Goal: Use online tool/utility: Utilize a website feature to perform a specific function

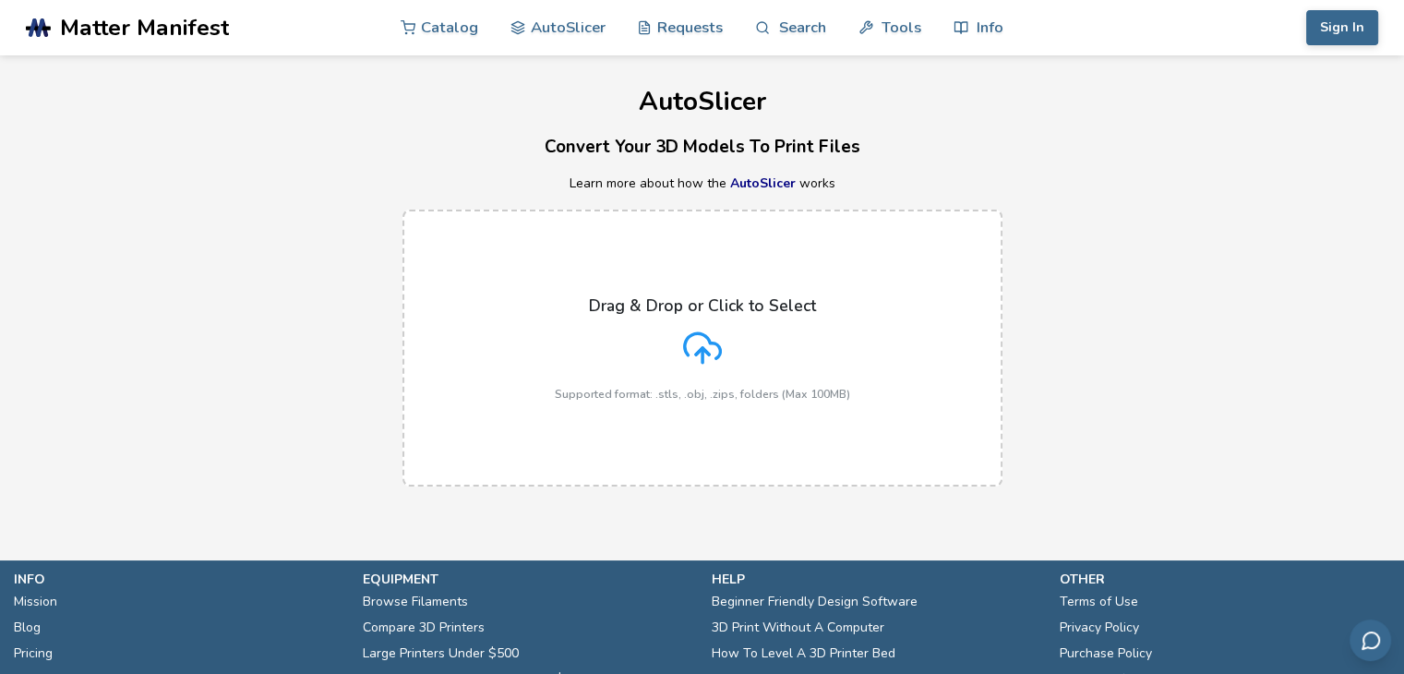
click at [749, 328] on div "Drag & Drop or Click to Select Supported format: .stls, .obj, .zips, folders (M…" at bounding box center [702, 348] width 295 height 104
click at [0, 0] on input "Drag & Drop or Click to Select Supported format: .stls, .obj, .zips, folders (M…" at bounding box center [0, 0] width 0 height 0
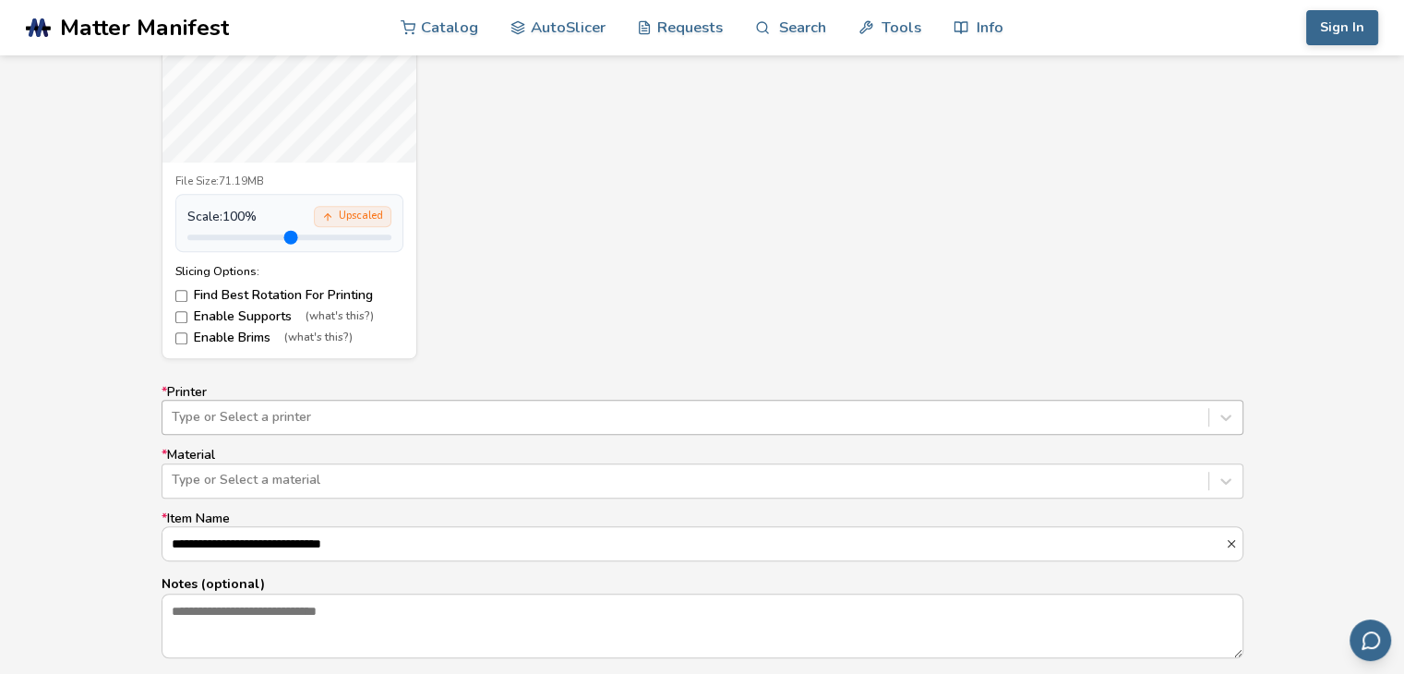
scroll to position [938, 0]
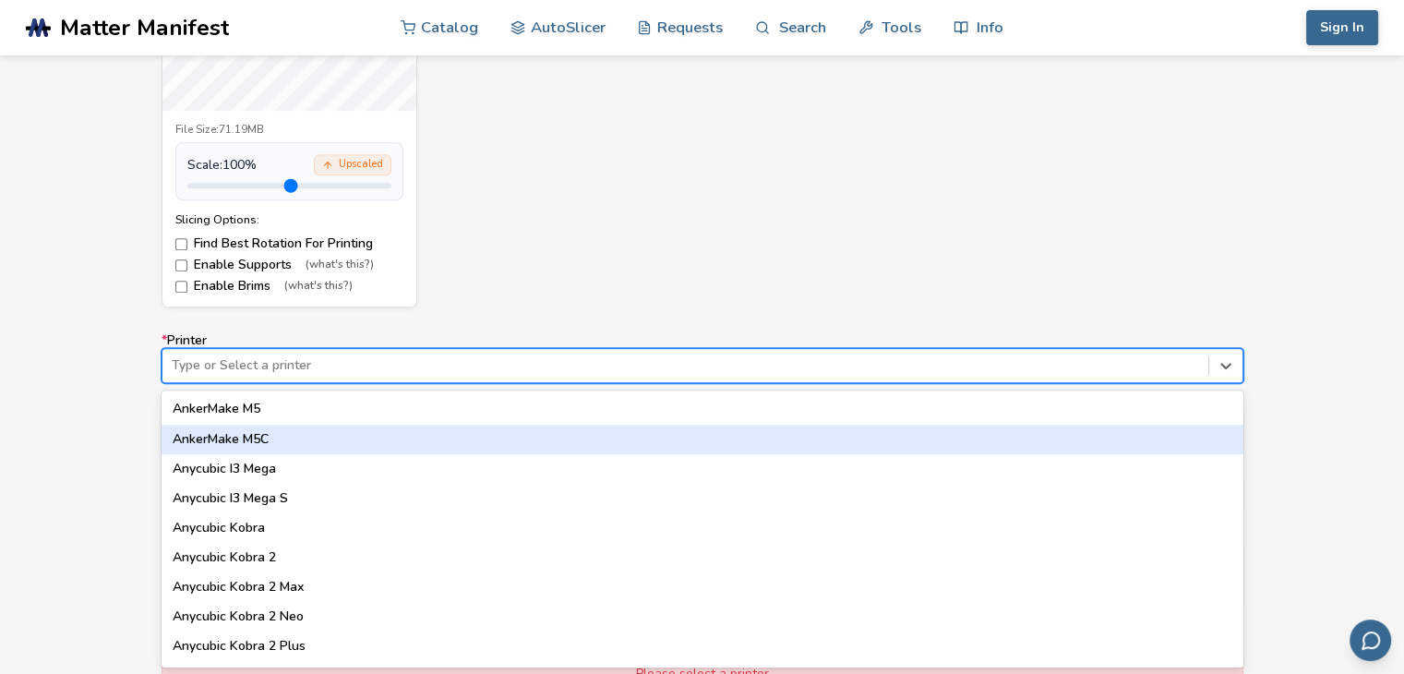
click at [484, 383] on div "64 results available. Use Up and Down to choose options, press Enter to select …" at bounding box center [702, 365] width 1082 height 35
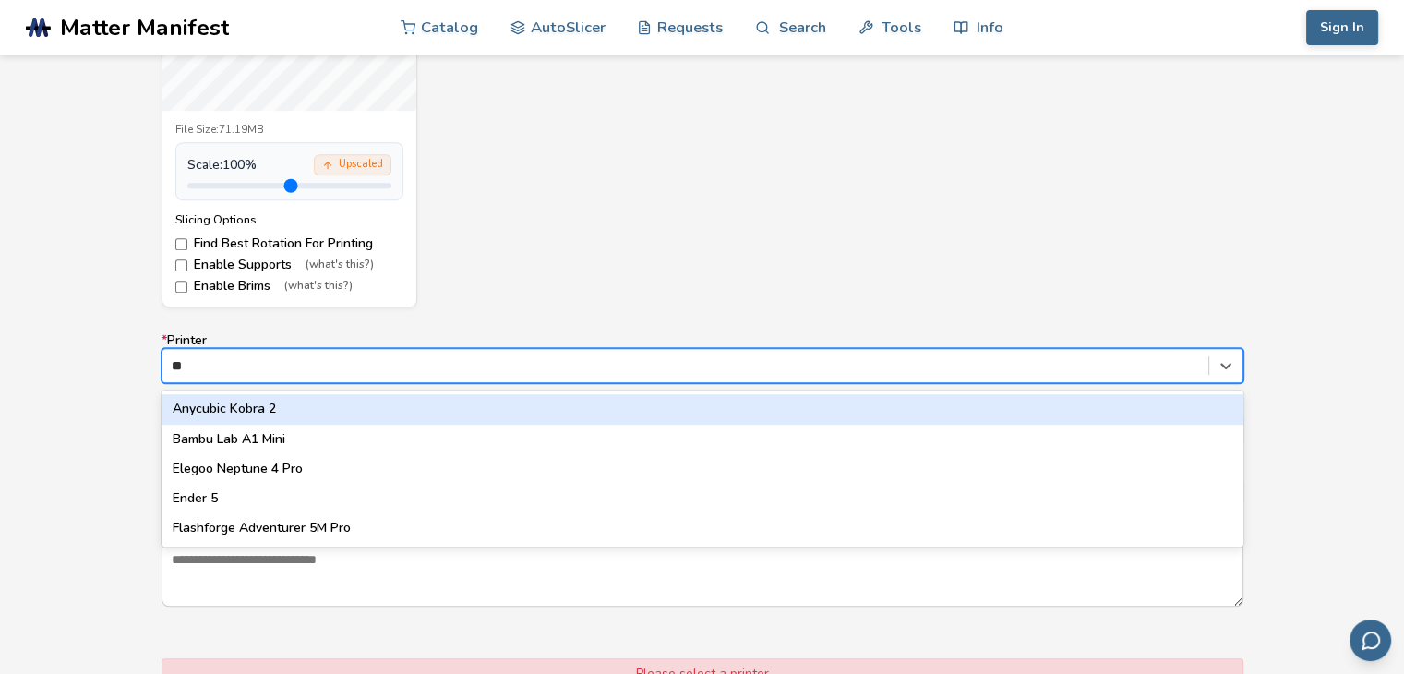
type input "**"
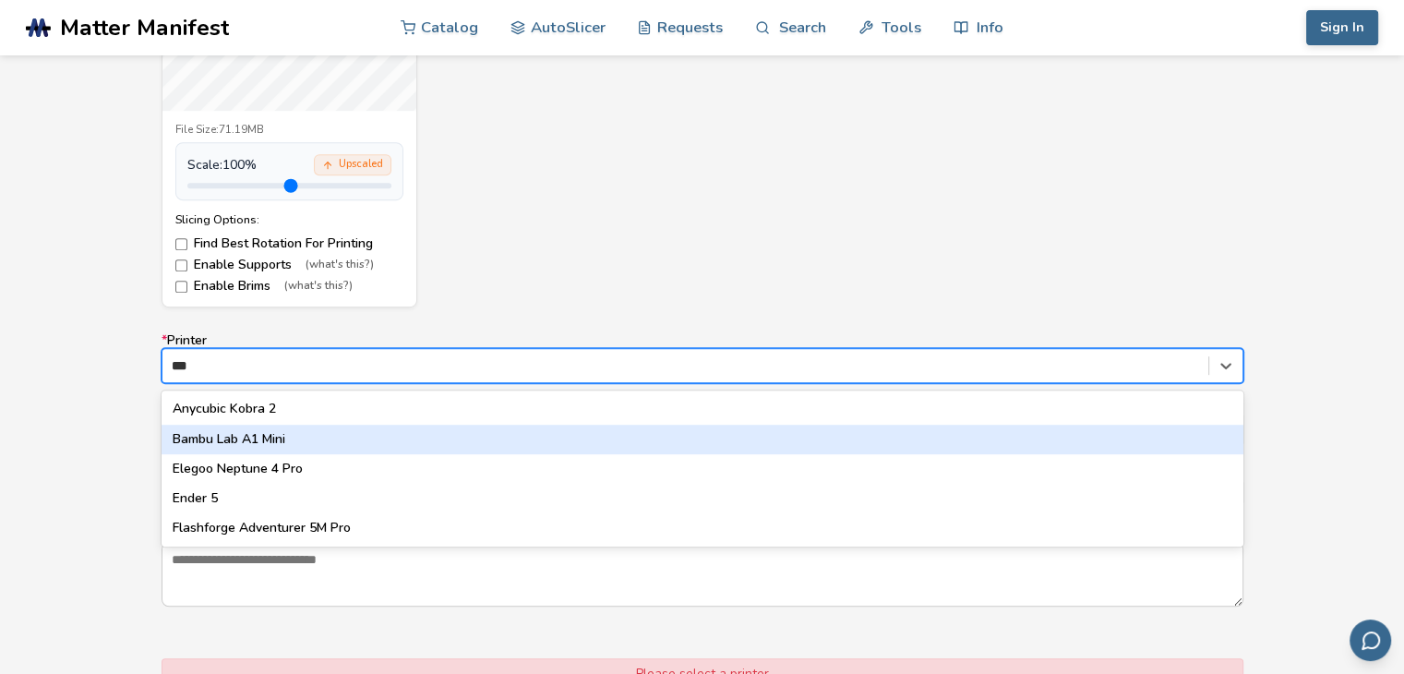
click at [465, 442] on div "Bambu Lab A1 Mini" at bounding box center [702, 439] width 1082 height 30
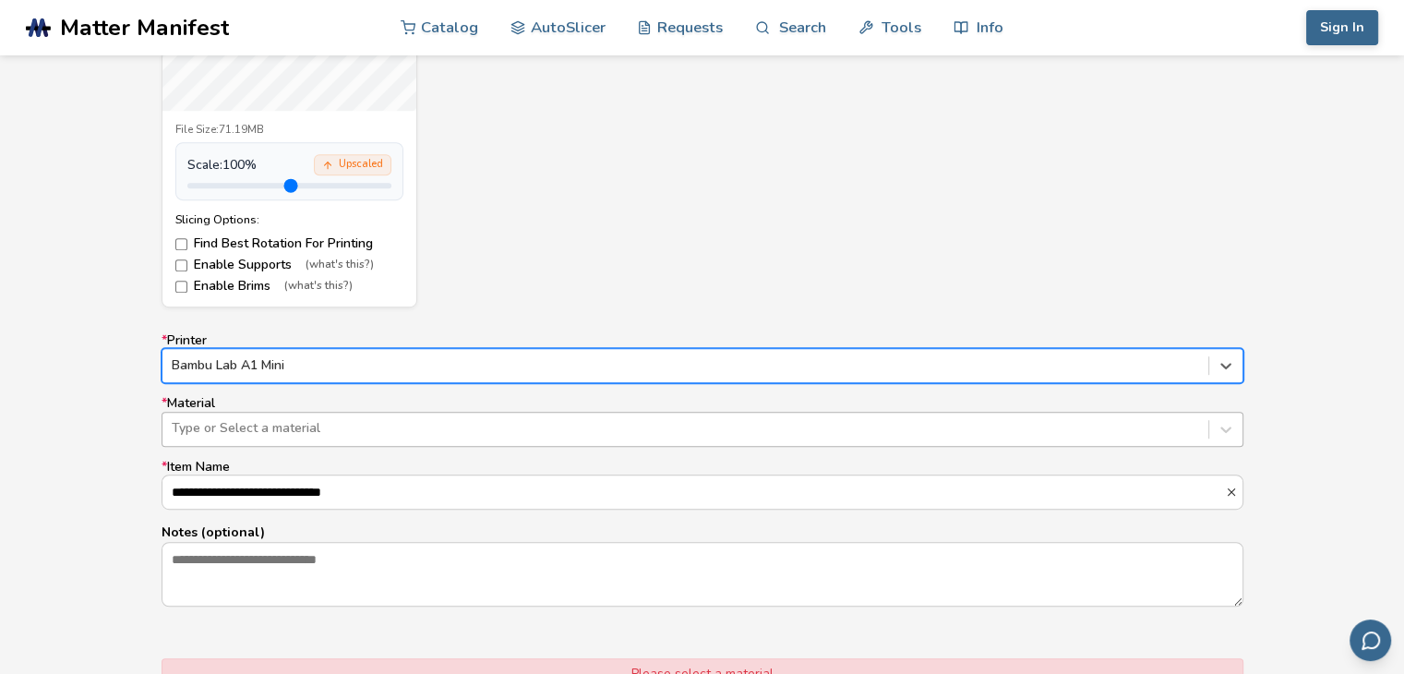
click at [463, 433] on div at bounding box center [685, 428] width 1027 height 18
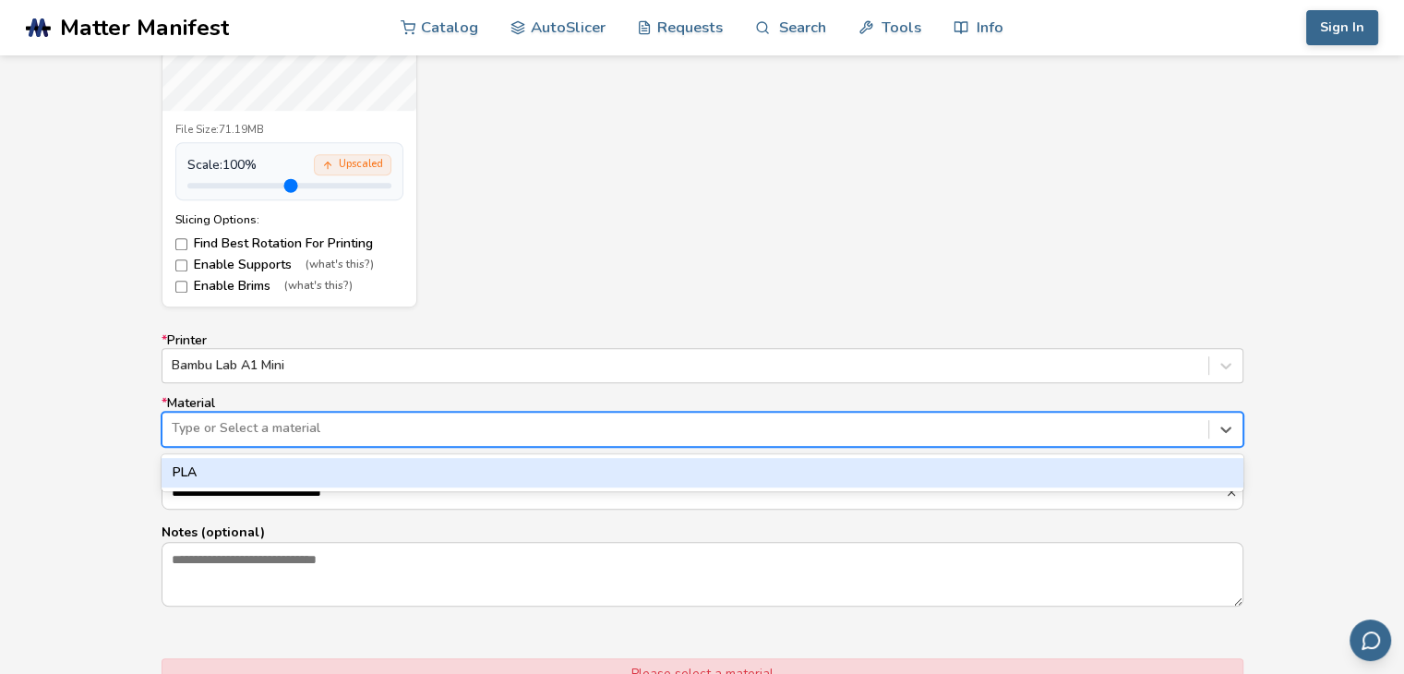
click at [443, 463] on div "PLA" at bounding box center [702, 473] width 1082 height 30
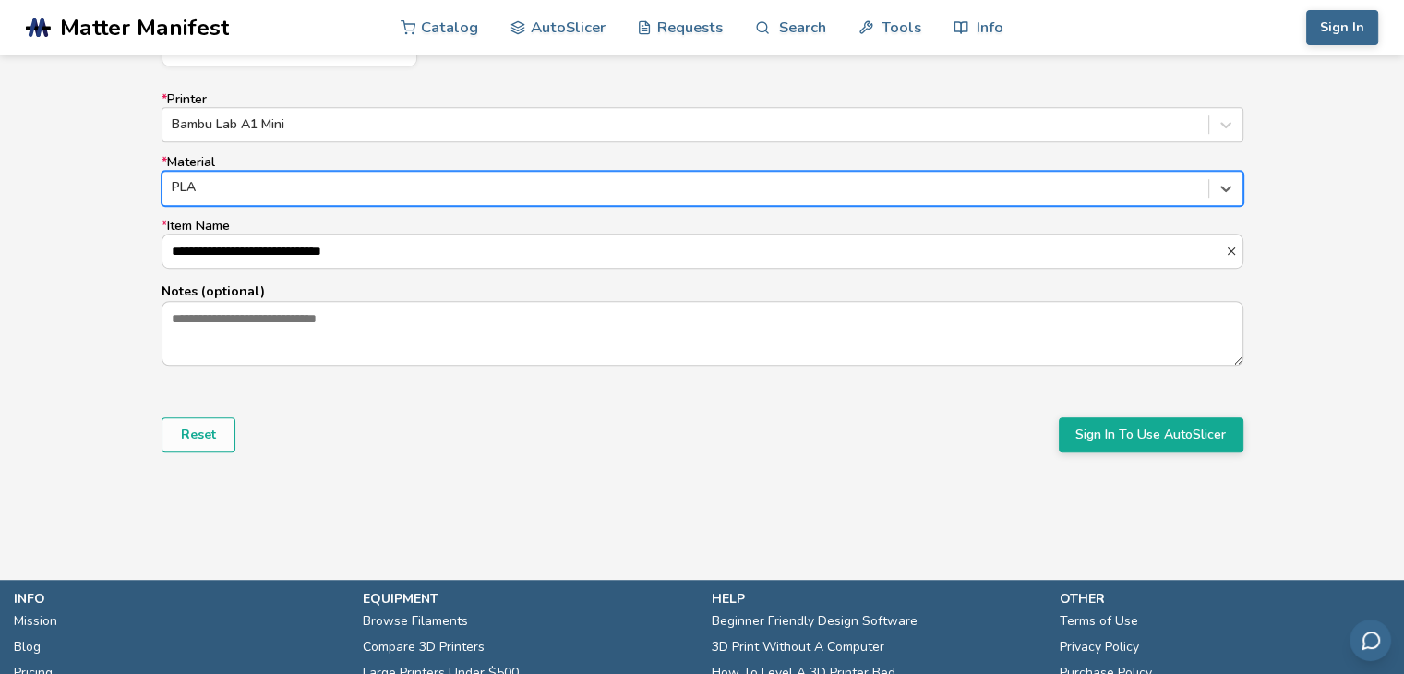
scroll to position [1181, 0]
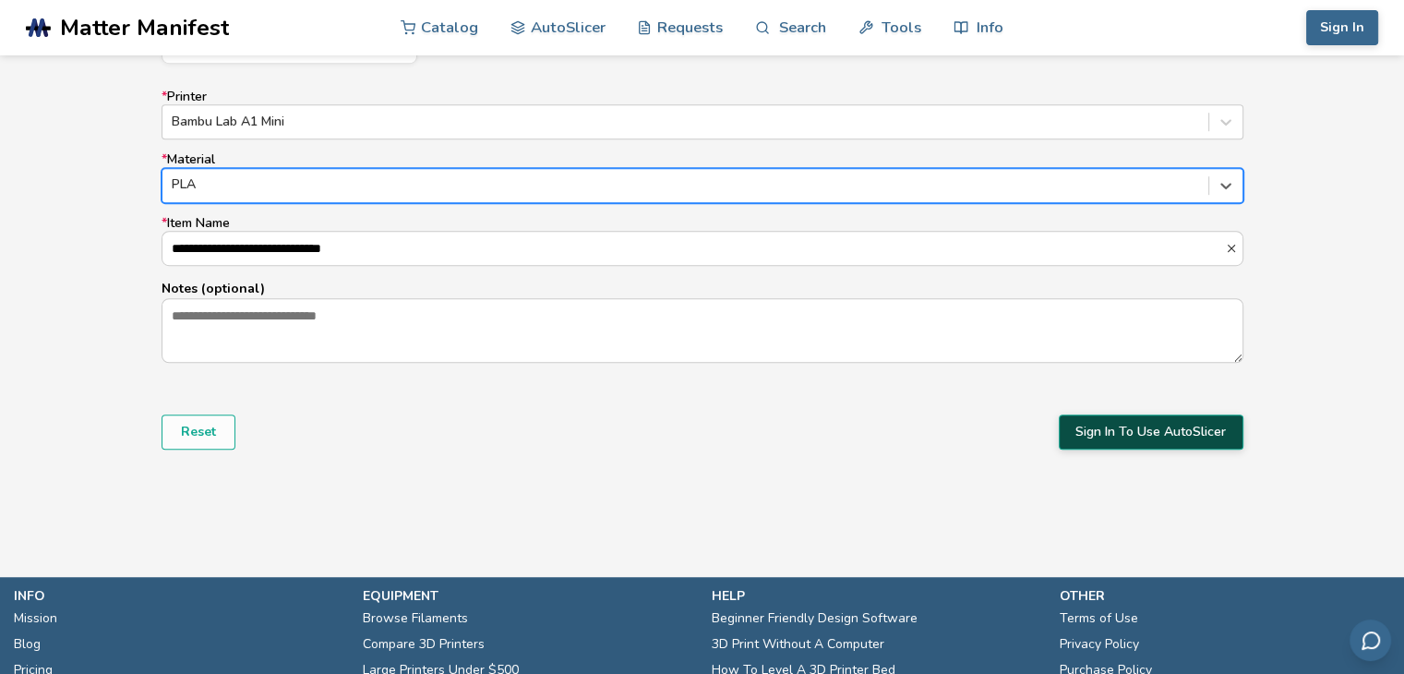
click at [1166, 442] on button "Sign In To Use AutoSlicer" at bounding box center [1150, 431] width 185 height 35
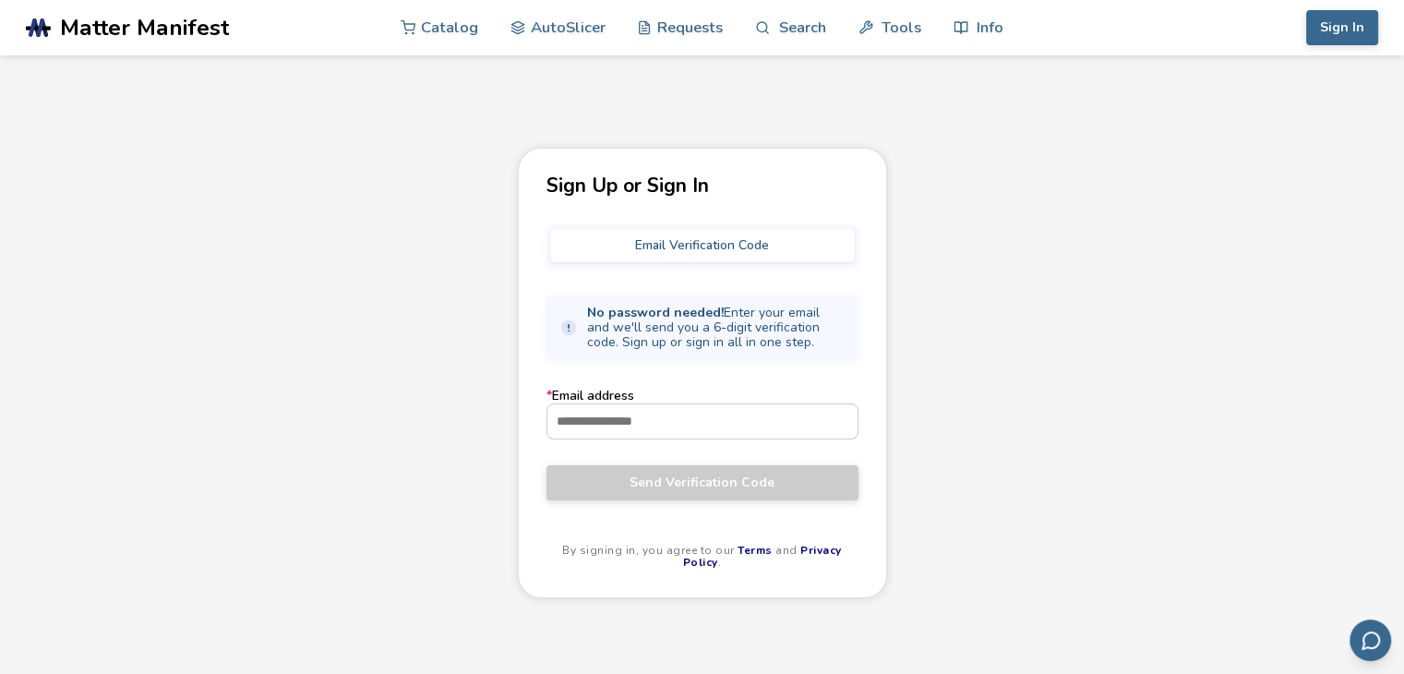
click at [729, 233] on button "Email Verification Code" at bounding box center [702, 245] width 305 height 33
click at [621, 444] on form "* Email address Send Verification Code" at bounding box center [702, 444] width 312 height 111
click at [628, 417] on input "* Email address" at bounding box center [702, 420] width 310 height 33
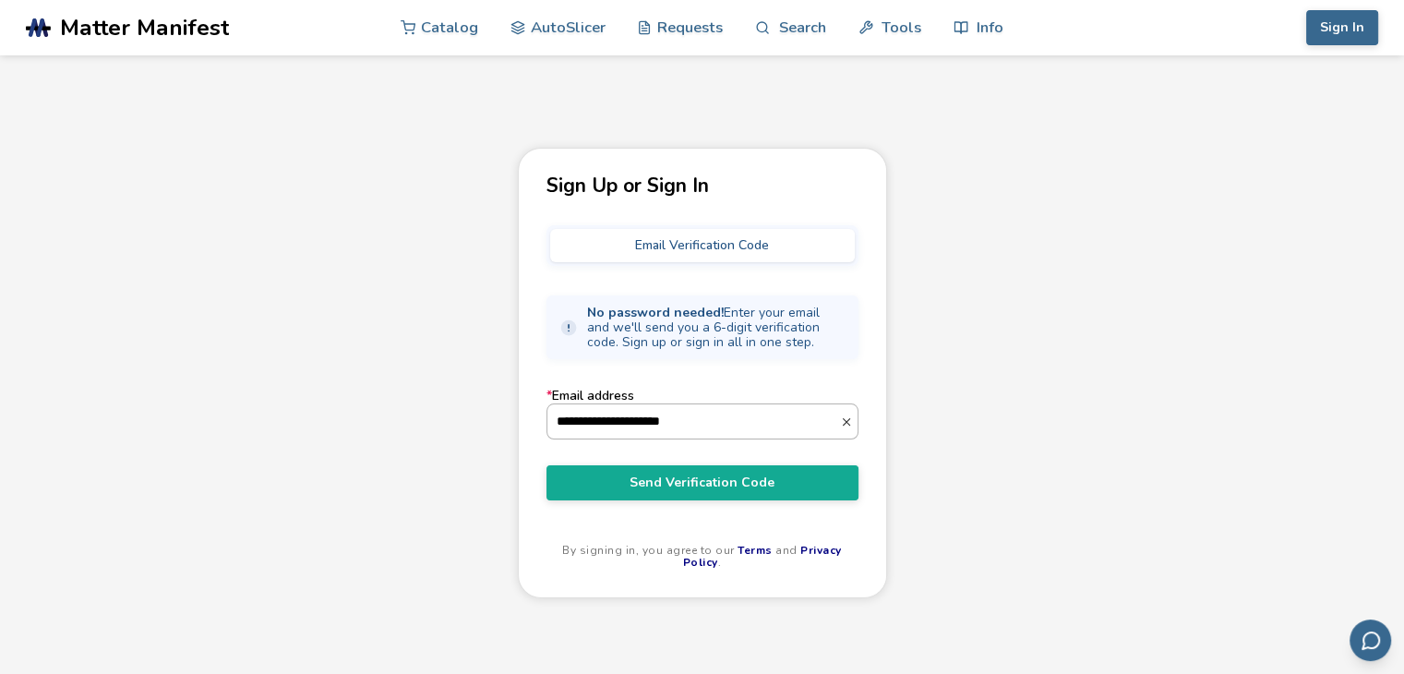
type input "**********"
click at [546, 465] on button "Send Verification Code" at bounding box center [702, 482] width 312 height 35
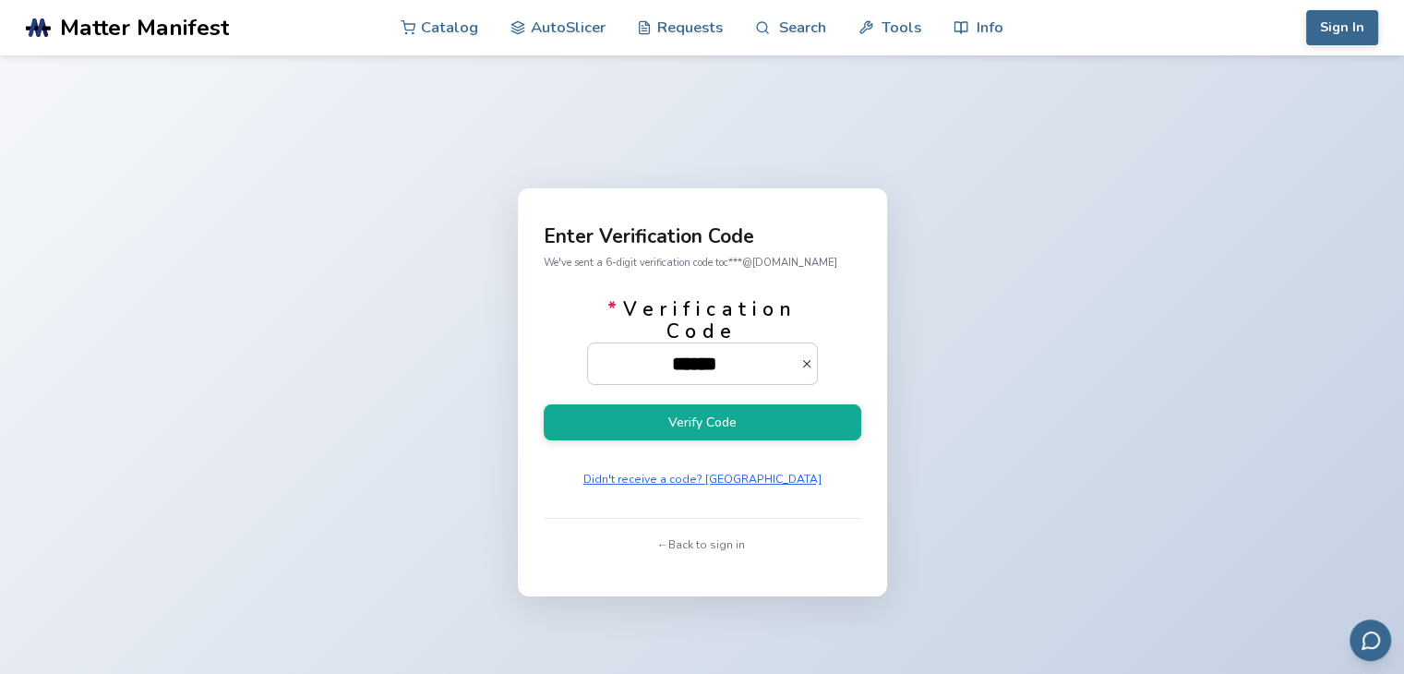
type input "******"
click at [544, 404] on button "Verify Code" at bounding box center [702, 422] width 317 height 36
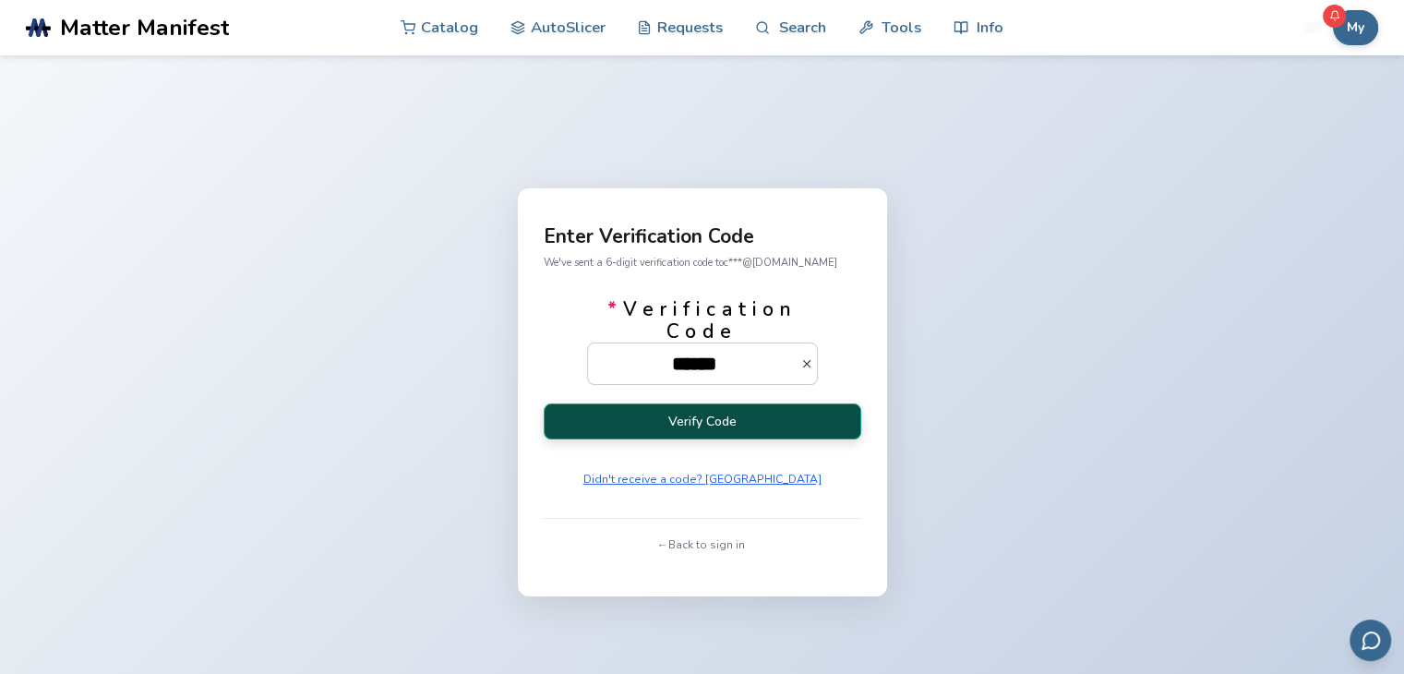
click at [843, 419] on button "Verify Code" at bounding box center [702, 421] width 317 height 36
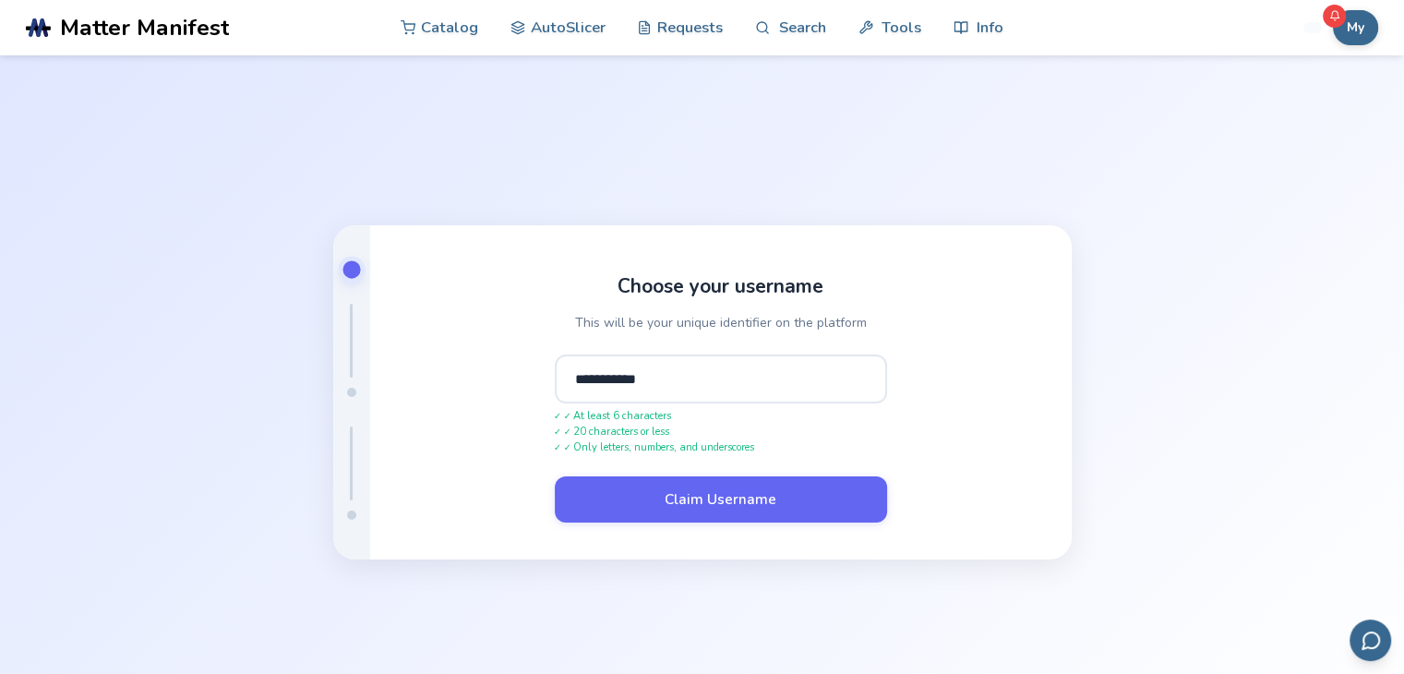
type input "**********"
click at [555, 476] on button "Claim Username" at bounding box center [721, 499] width 332 height 46
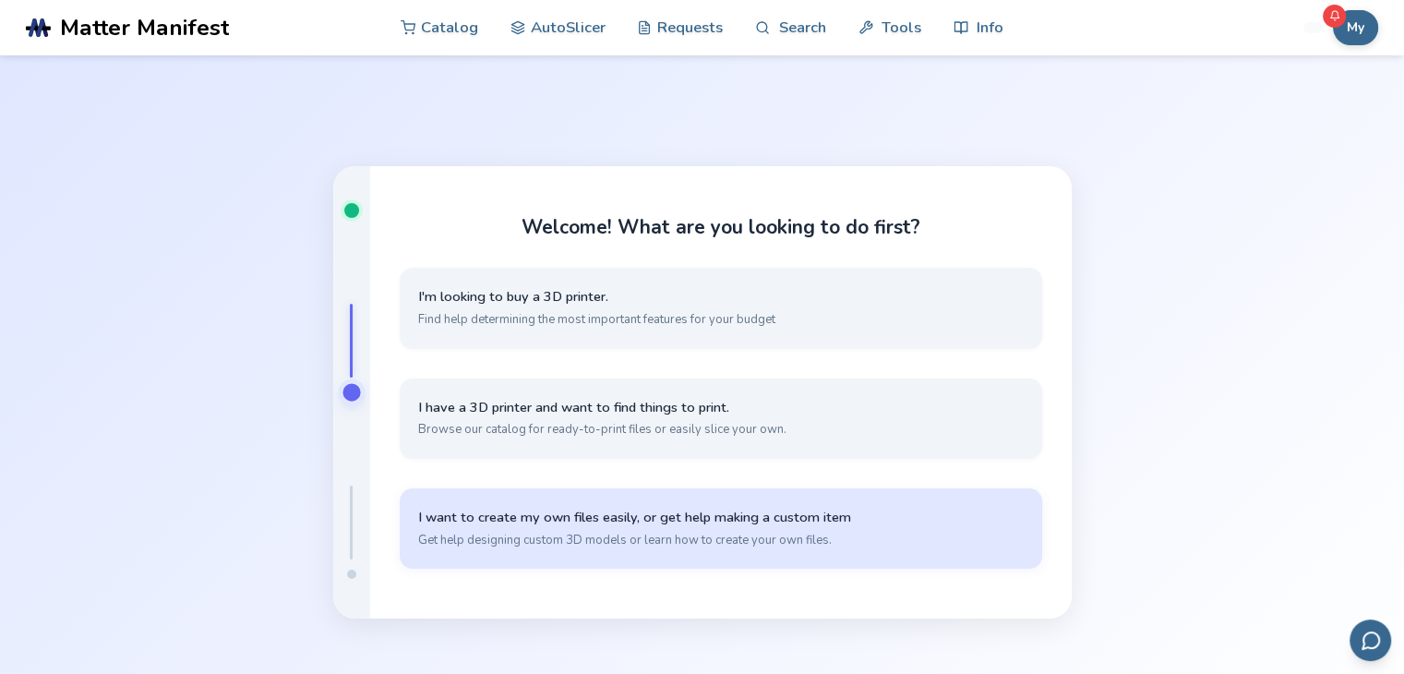
click at [666, 539] on span "Get help designing custom 3D models or learn how to create your own files." at bounding box center [720, 540] width 605 height 17
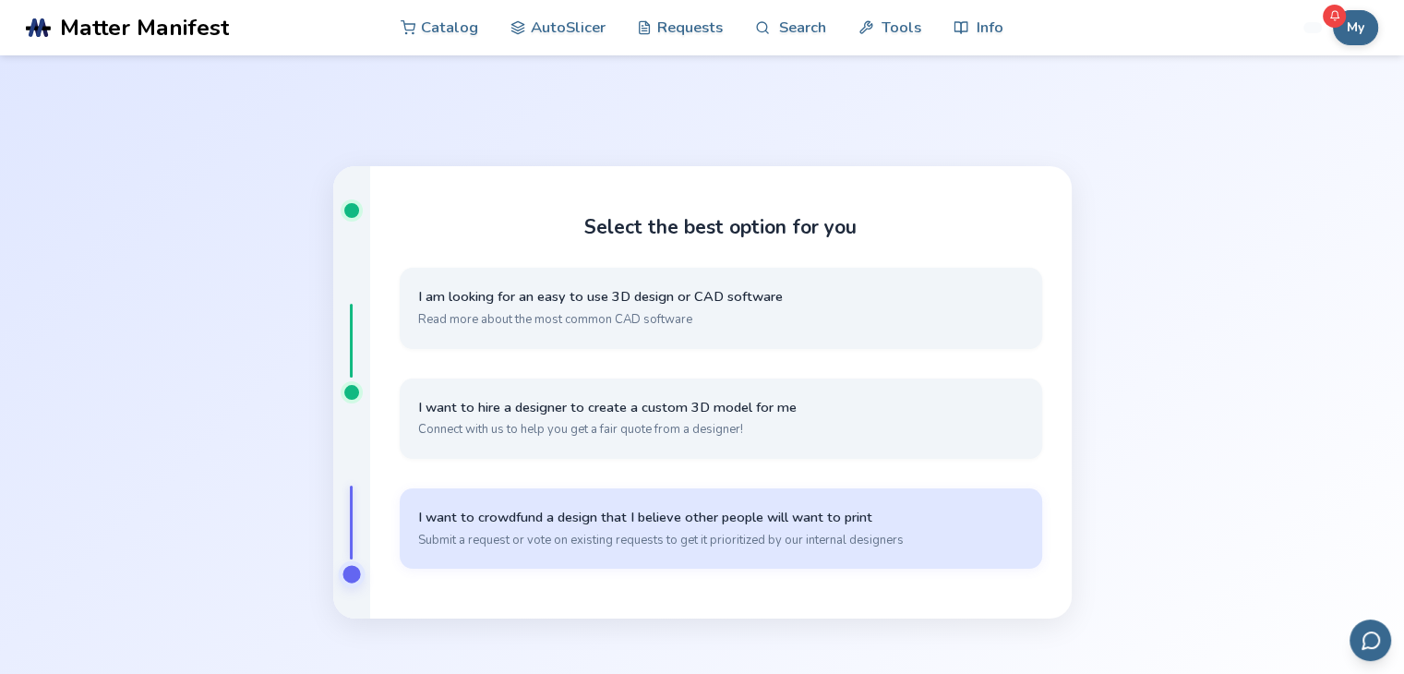
click at [695, 502] on button "I want to crowdfund a design that I believe other people will want to print Sub…" at bounding box center [721, 528] width 642 height 80
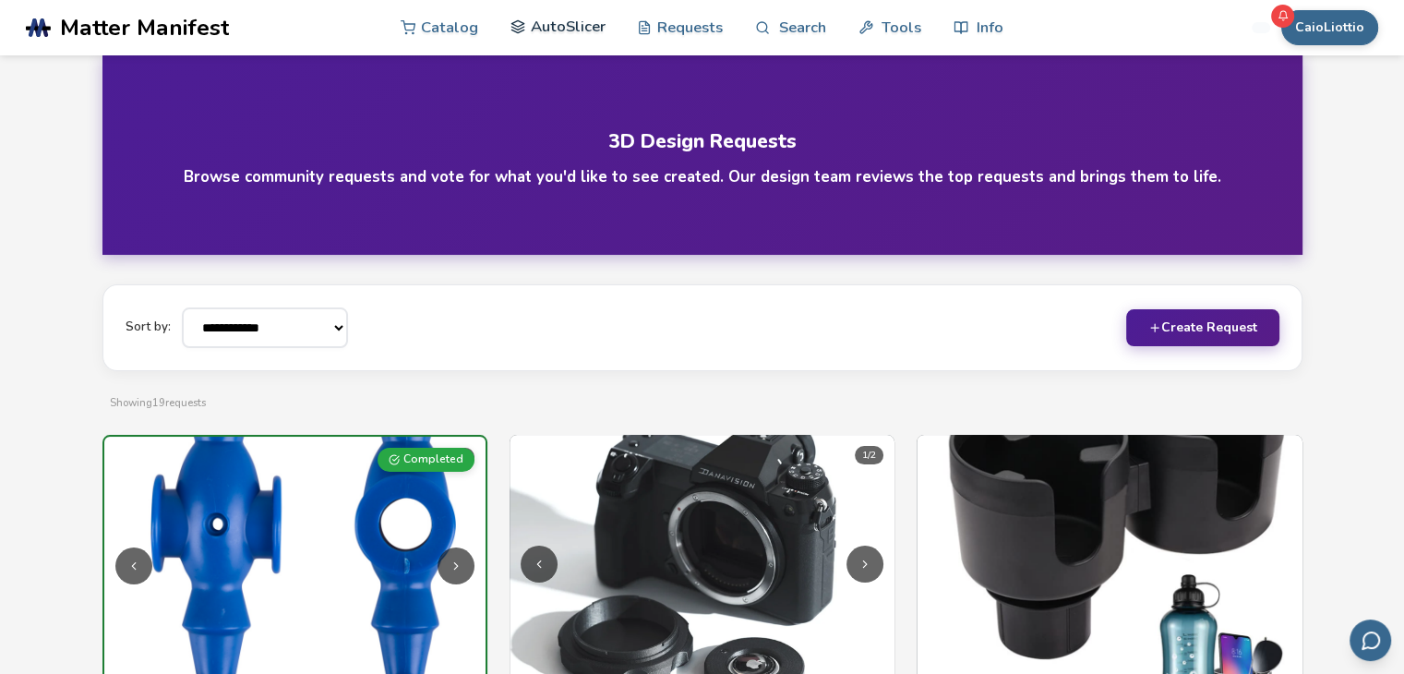
click at [585, 23] on link "AutoSlicer" at bounding box center [557, 26] width 95 height 55
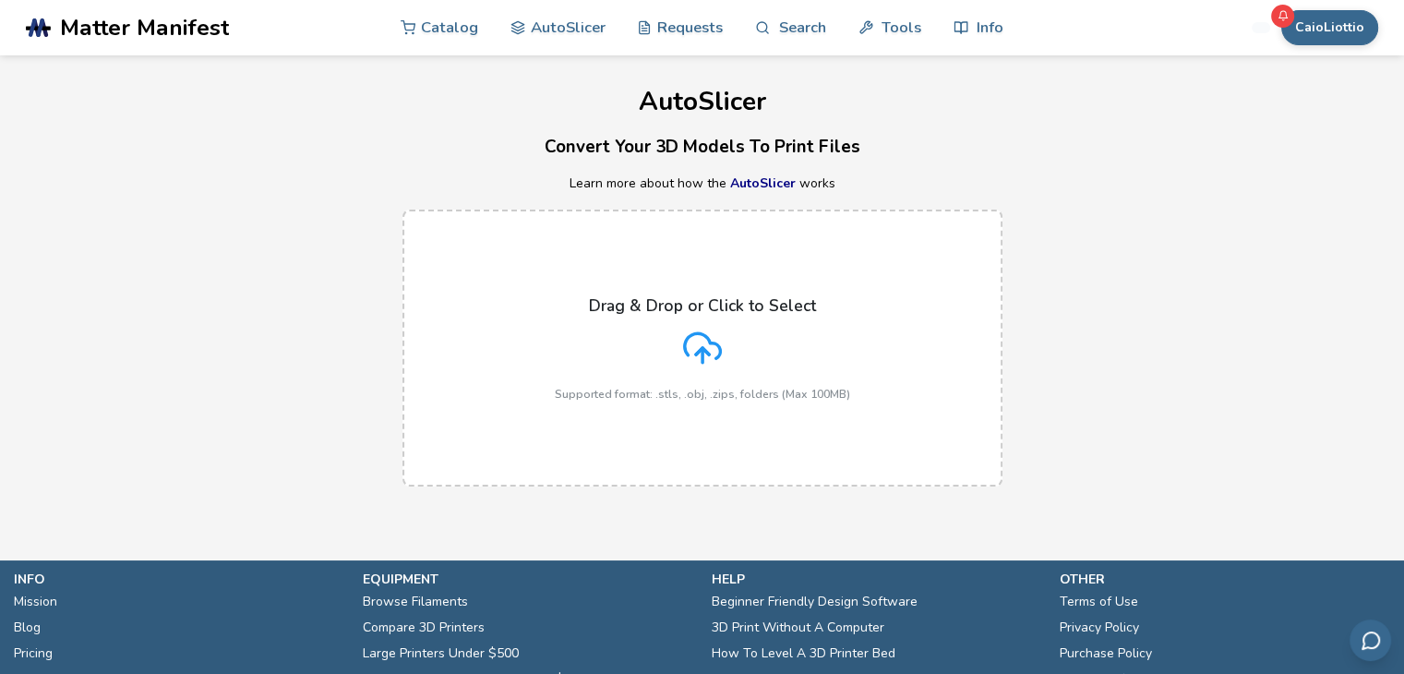
click at [678, 328] on div "Drag & Drop or Click to Select Supported format: .stls, .obj, .zips, folders (M…" at bounding box center [702, 348] width 295 height 104
click at [0, 0] on input "Drag & Drop or Click to Select Supported format: .stls, .obj, .zips, folders (M…" at bounding box center [0, 0] width 0 height 0
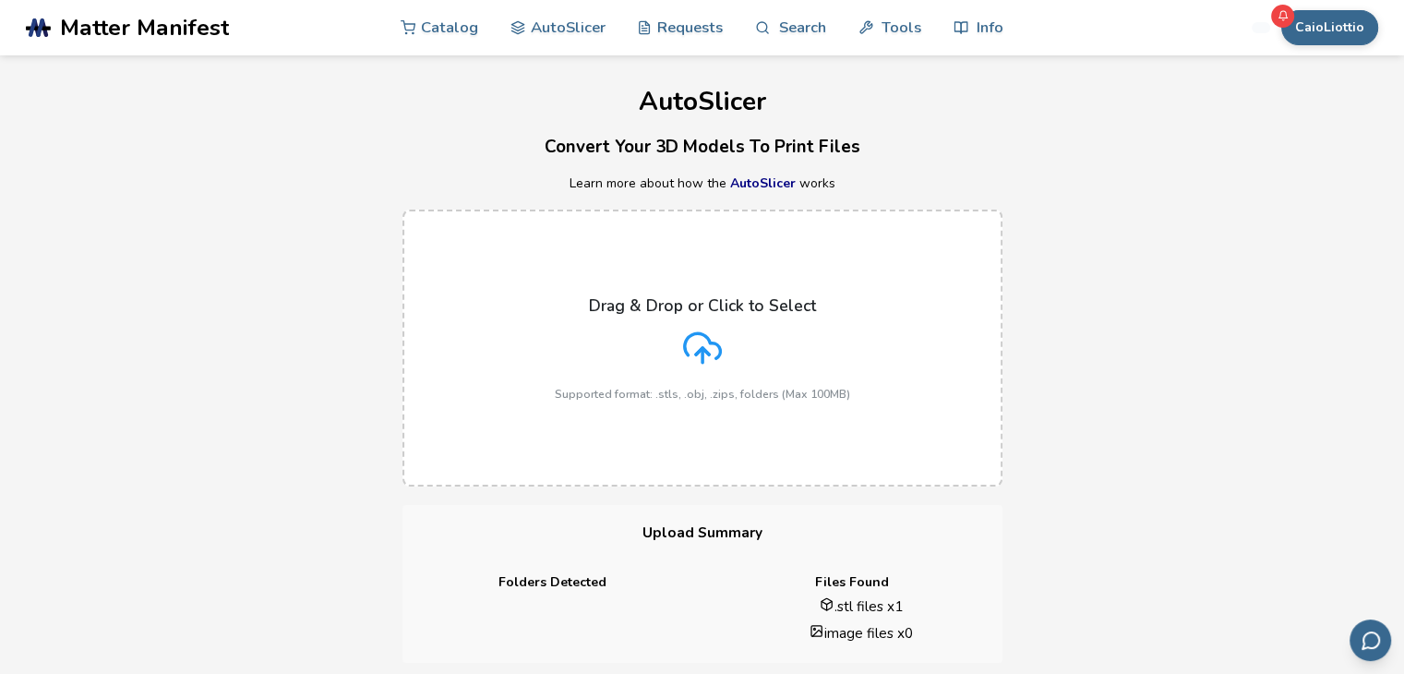
click at [1031, 473] on div "Drag & Drop or Click to Select Supported format: .stls, .obj, .zips, folders (M…" at bounding box center [702, 348] width 1404 height 314
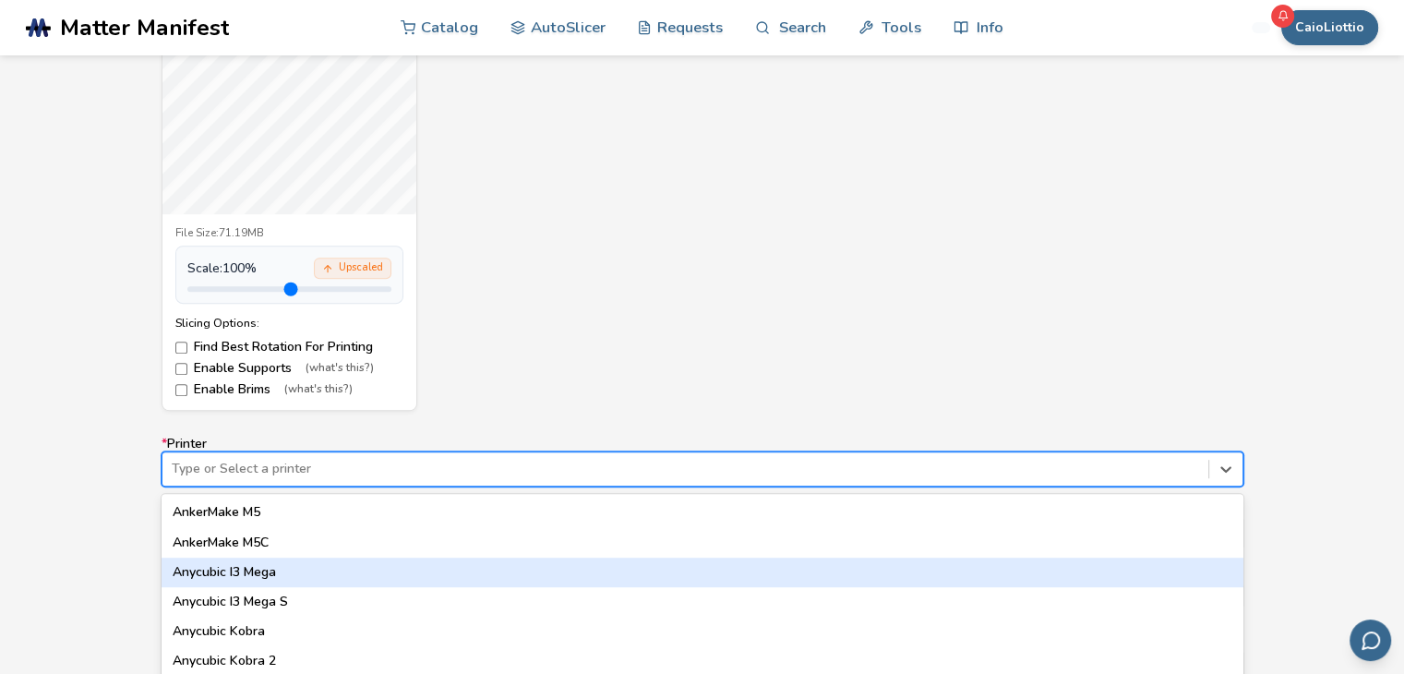
scroll to position [938, 0]
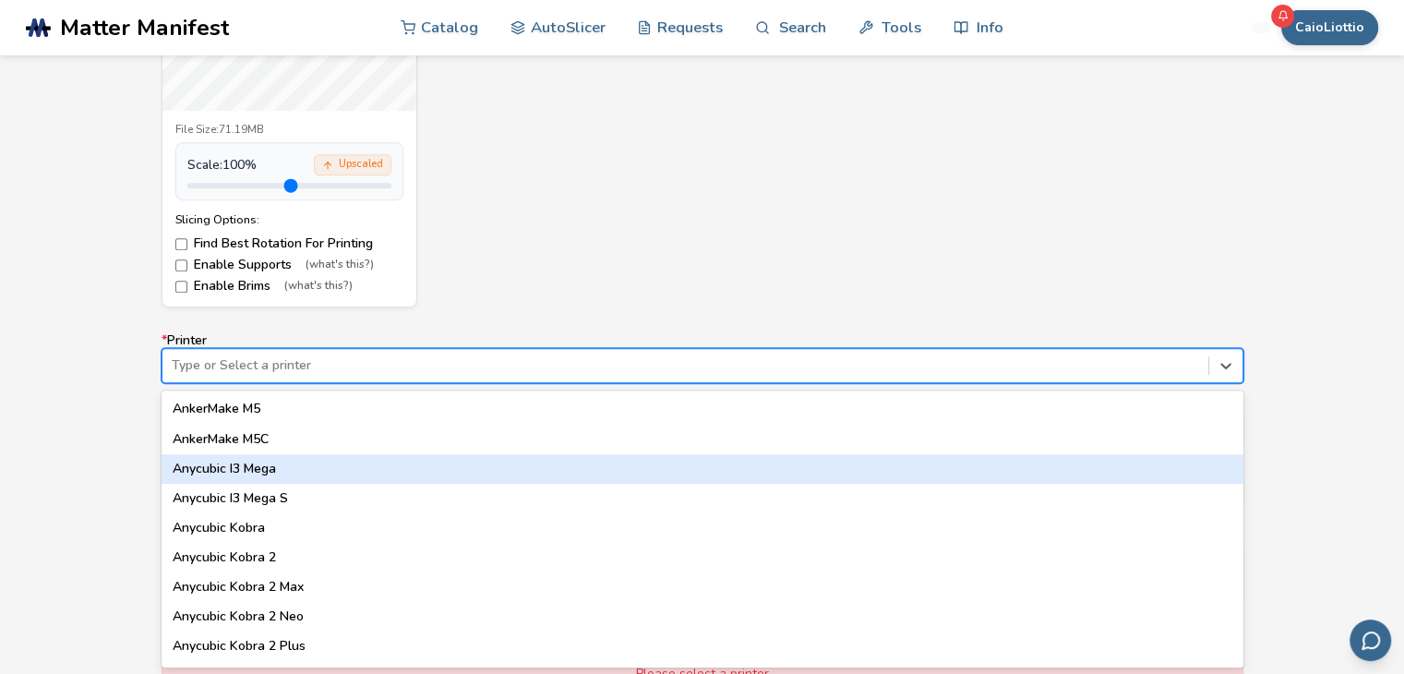
click at [1134, 383] on div "64 results available. Use Up and Down to choose options, press Enter to select …" at bounding box center [702, 365] width 1082 height 35
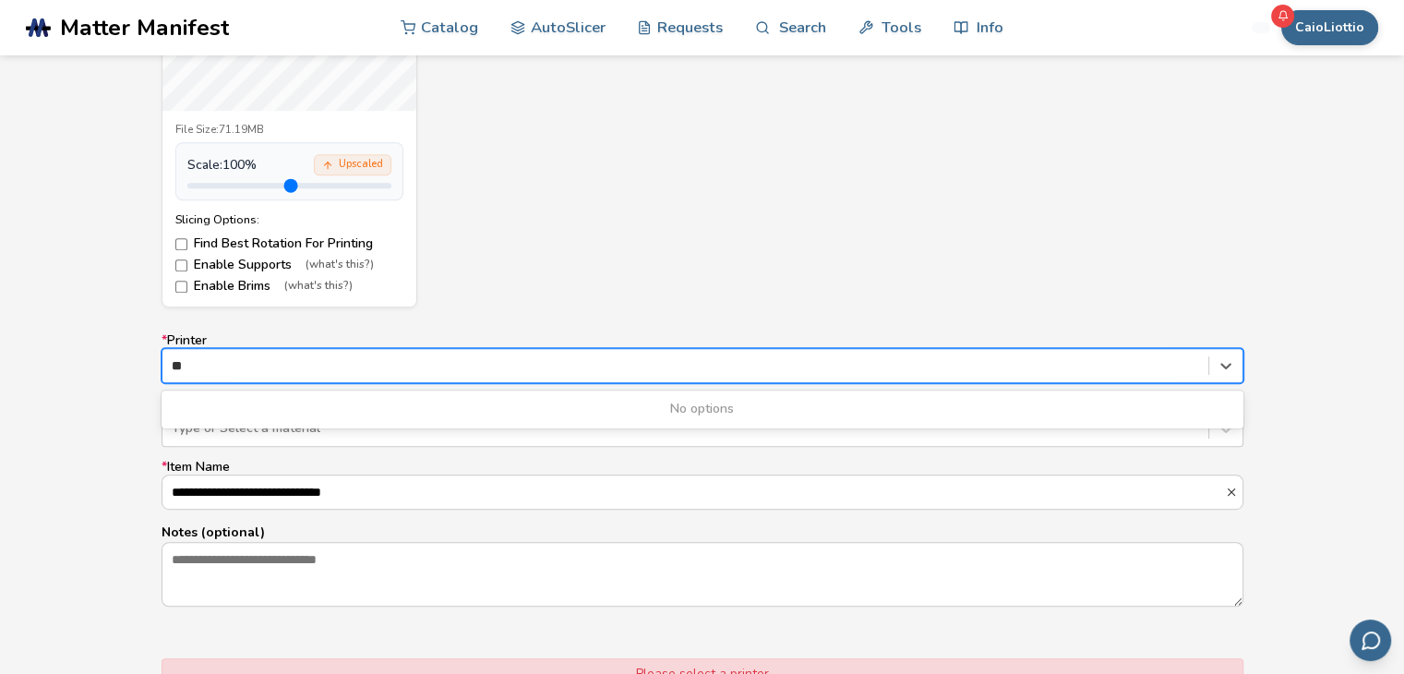
type input "*"
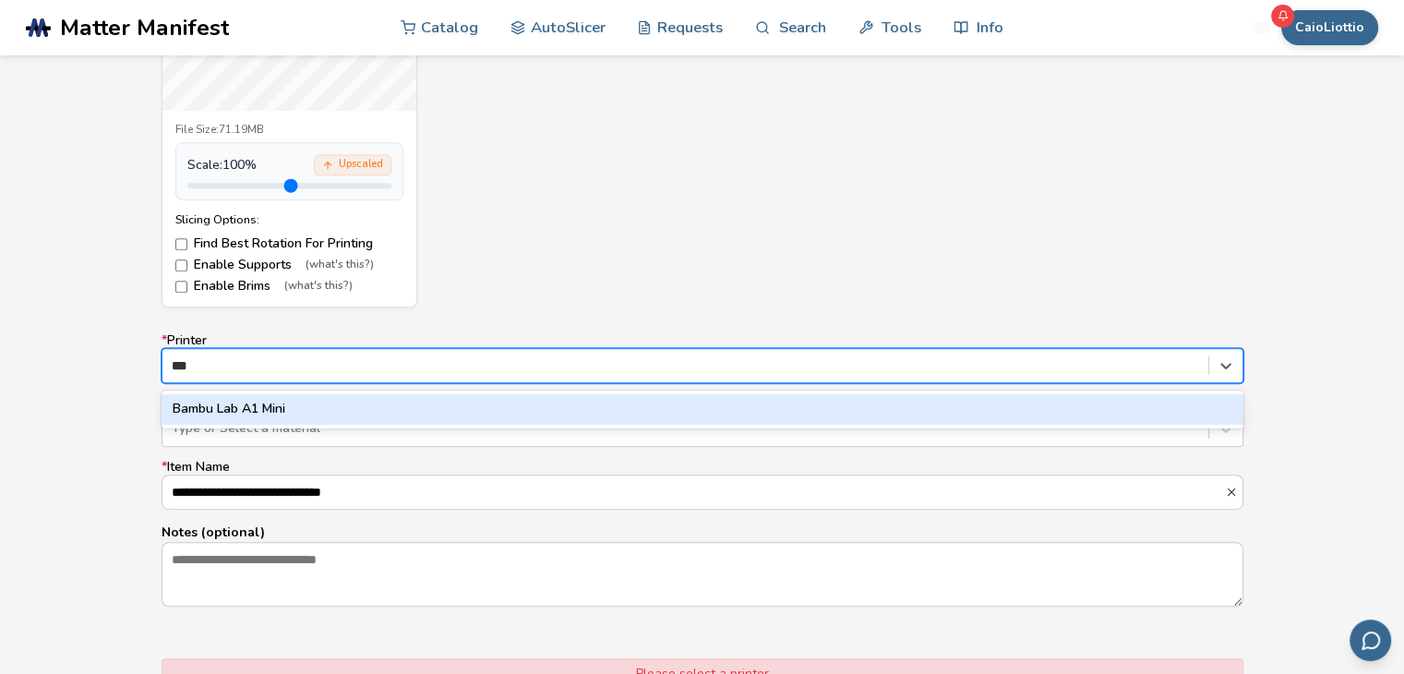
type input "****"
click at [631, 420] on div "Bambu Lab A1 Mini" at bounding box center [702, 409] width 1082 height 30
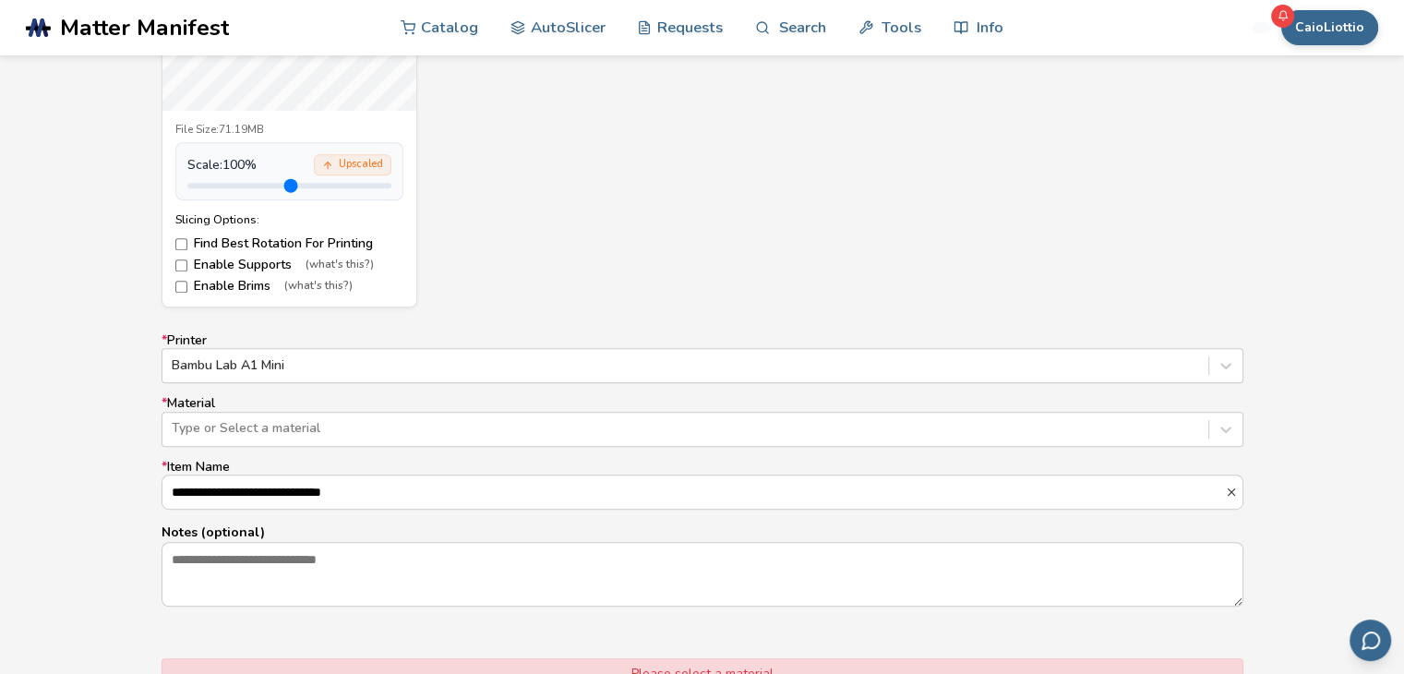
click at [585, 460] on label "**********" at bounding box center [702, 485] width 1082 height 50
click at [585, 475] on input "**********" at bounding box center [693, 491] width 1062 height 33
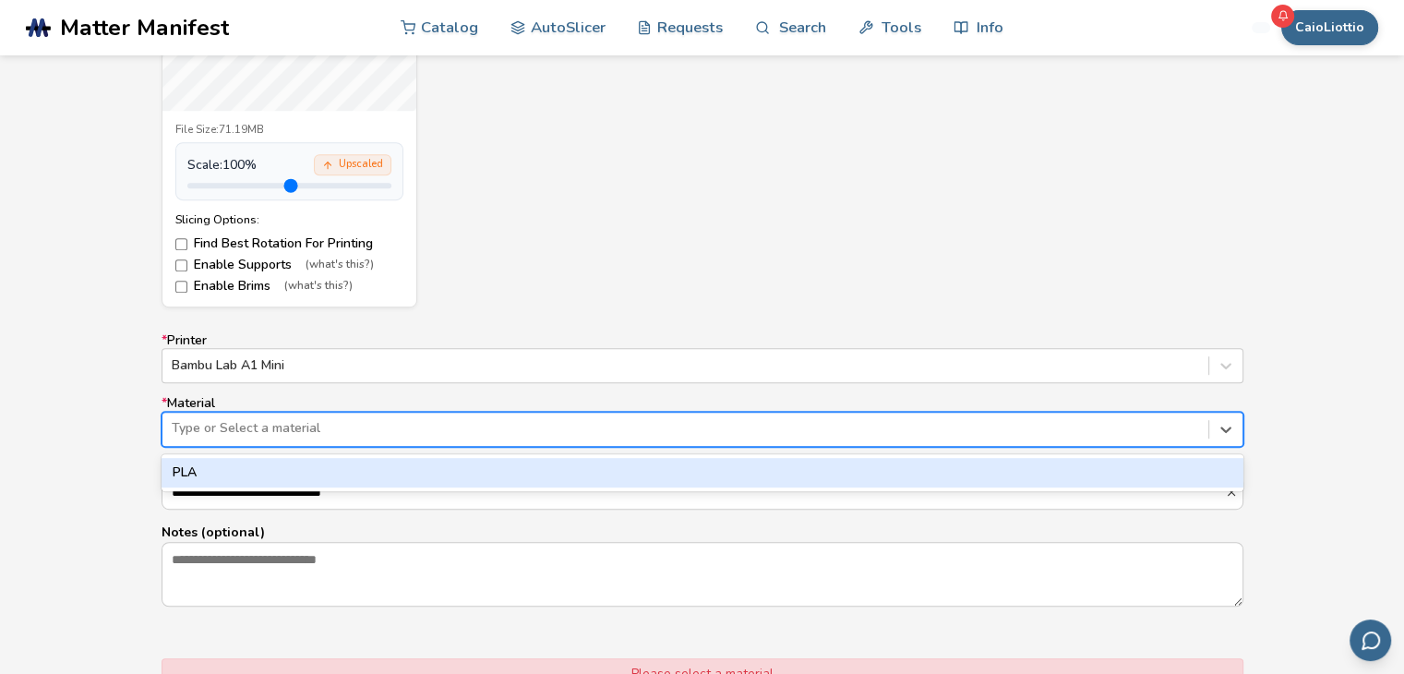
click at [590, 440] on div "Type or Select a material" at bounding box center [702, 429] width 1082 height 35
click at [575, 474] on div "PLA" at bounding box center [702, 473] width 1082 height 30
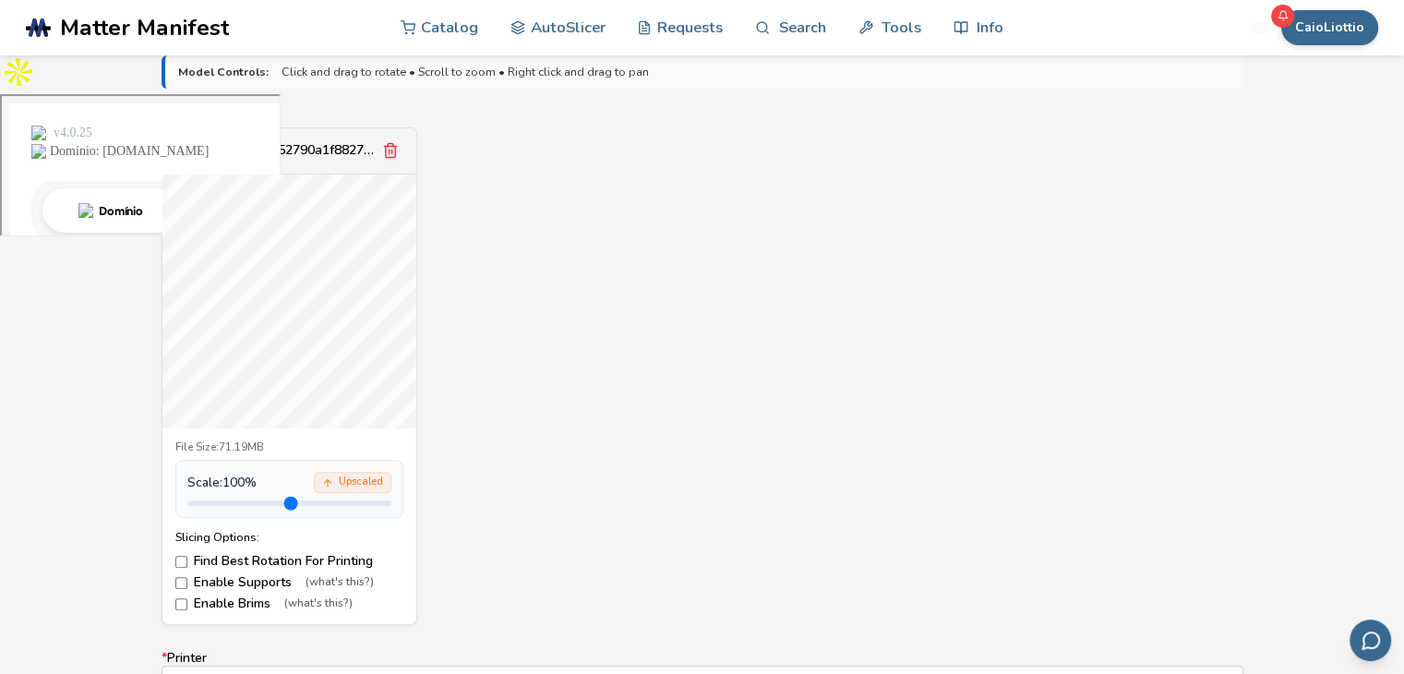
scroll to position [601, 0]
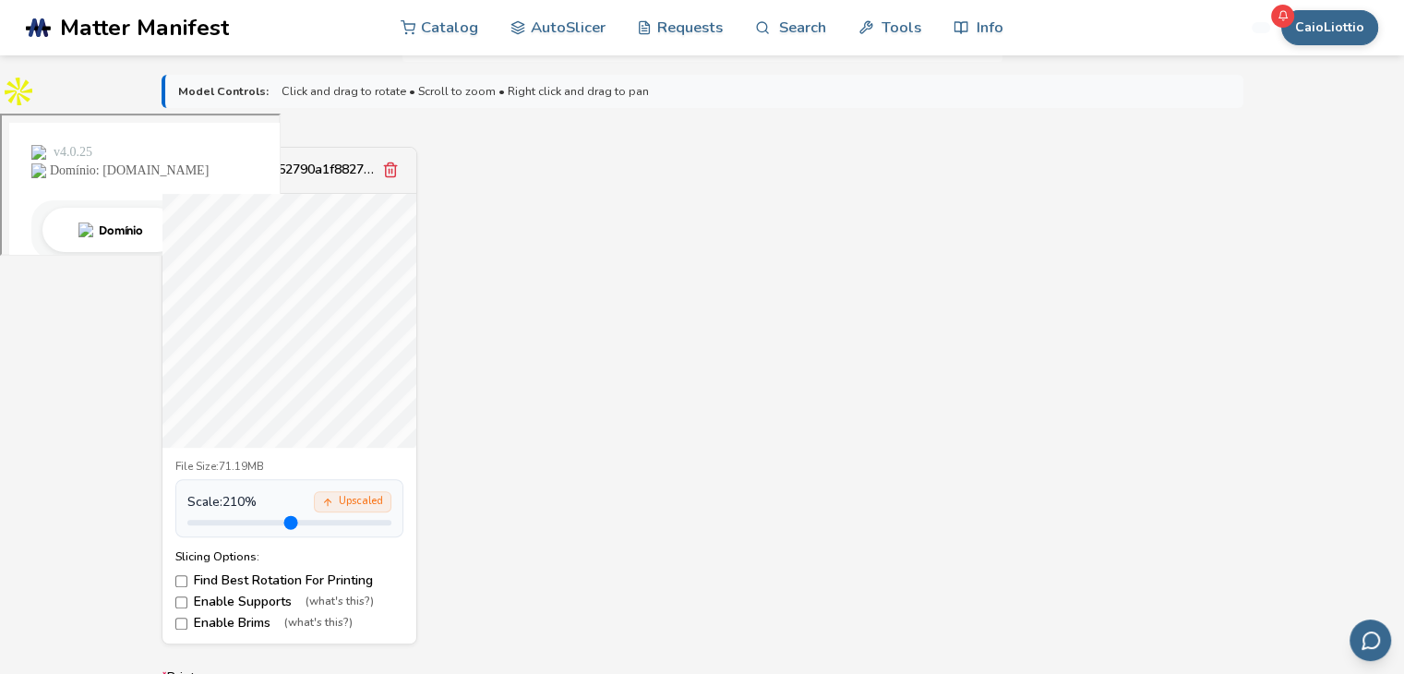
drag, startPoint x: 229, startPoint y: 520, endPoint x: 289, endPoint y: 520, distance: 60.0
click at [289, 520] on input "range" at bounding box center [289, 523] width 204 height 6
drag, startPoint x: 289, startPoint y: 520, endPoint x: 440, endPoint y: 530, distance: 151.6
click at [391, 525] on input "range" at bounding box center [289, 523] width 204 height 6
drag, startPoint x: 377, startPoint y: 526, endPoint x: 226, endPoint y: 536, distance: 150.8
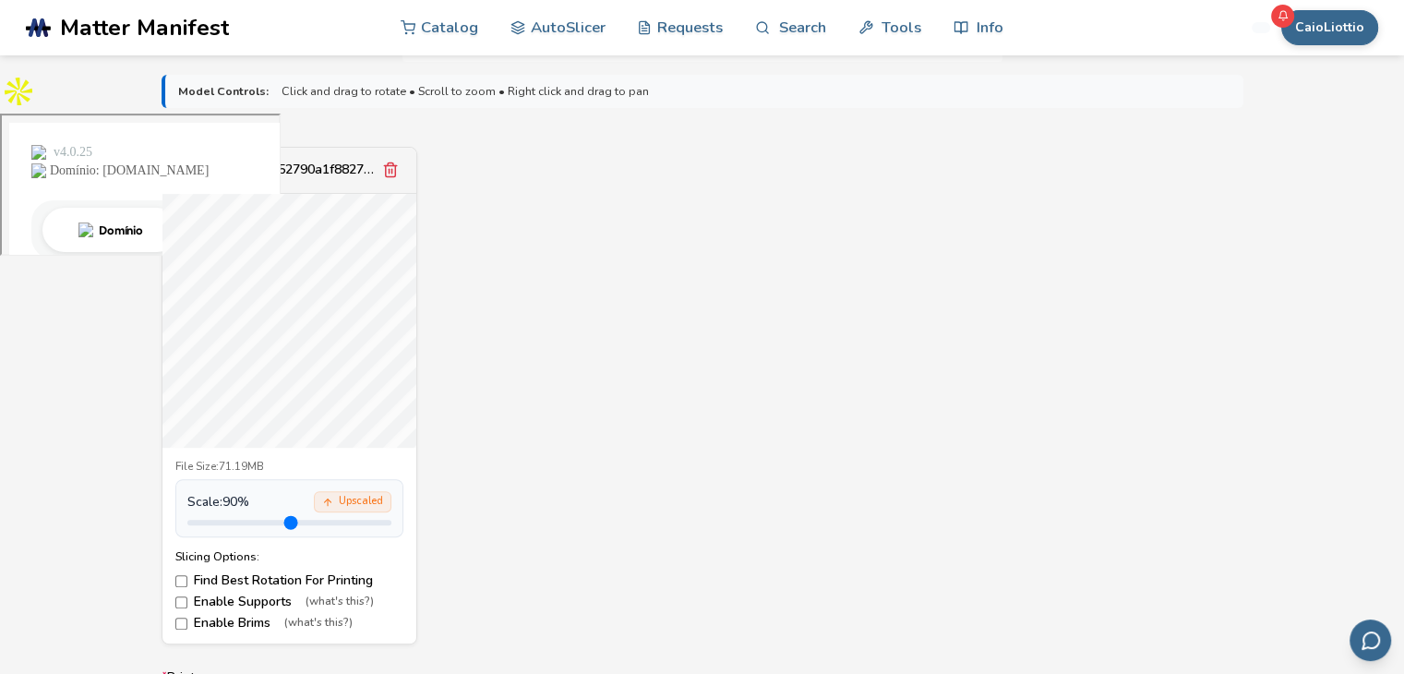
click at [226, 525] on input "range" at bounding box center [289, 523] width 204 height 6
type input "*"
click at [228, 524] on input "range" at bounding box center [289, 523] width 204 height 6
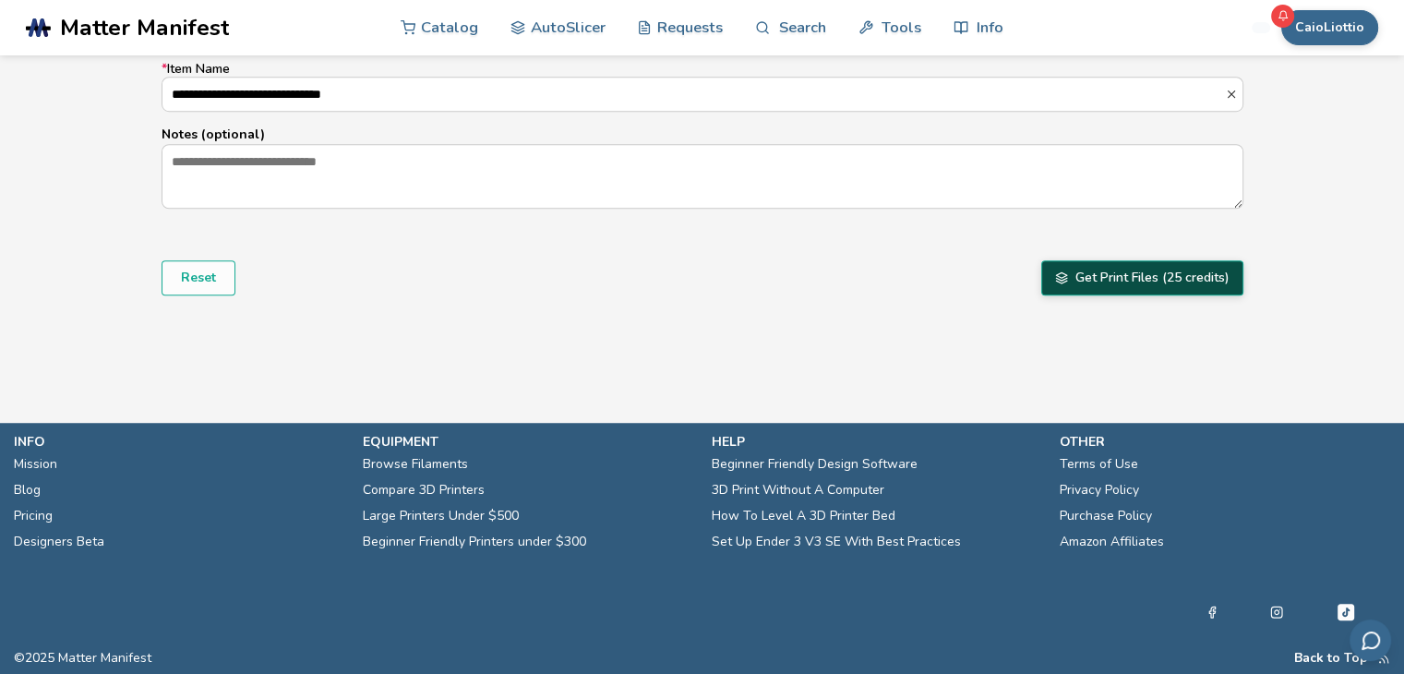
click at [1160, 281] on button "Get Print Files (25 credits)" at bounding box center [1142, 277] width 202 height 35
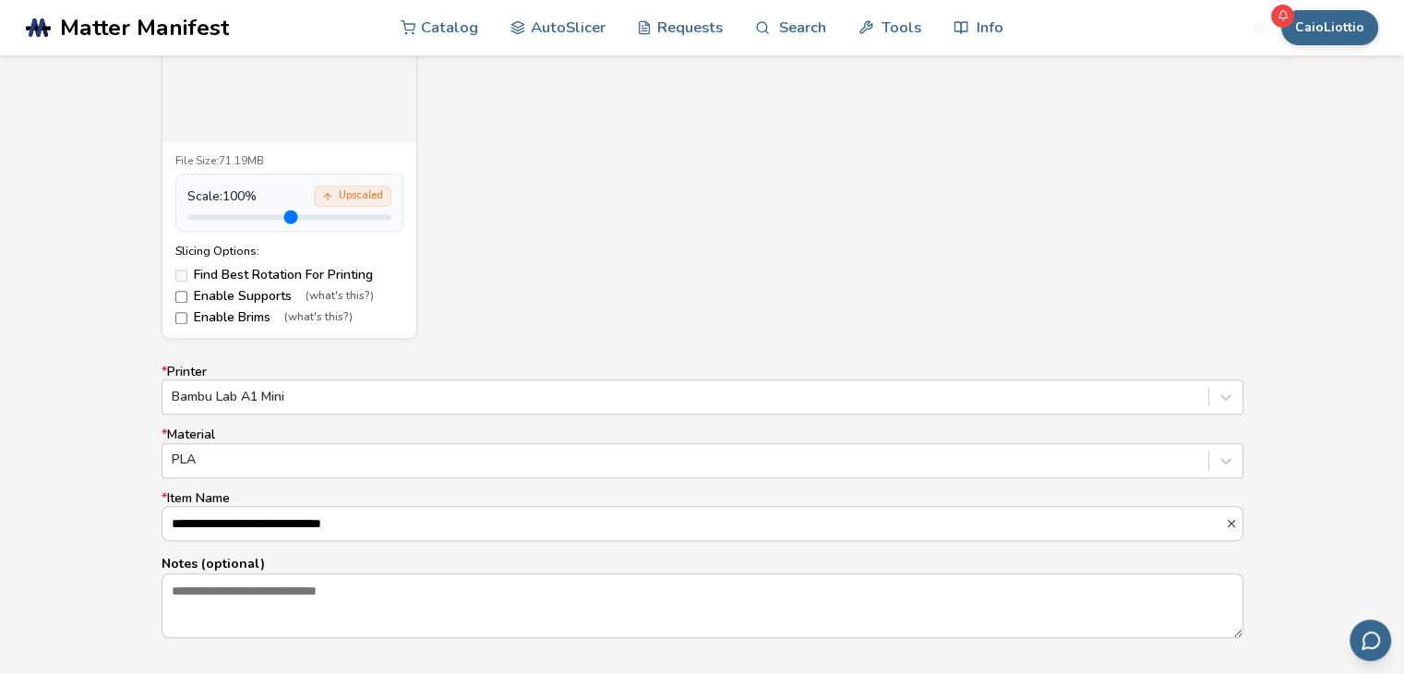
scroll to position [876, 0]
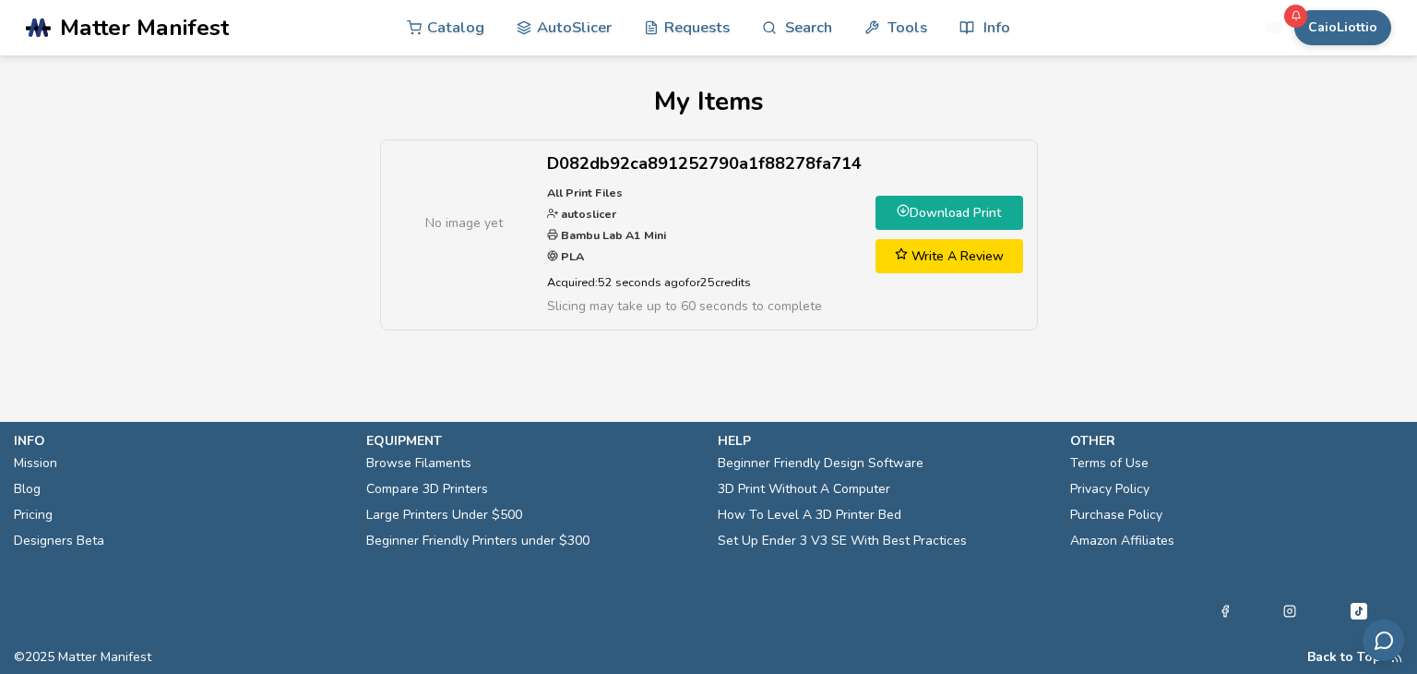
click at [916, 205] on link "Download Print" at bounding box center [950, 213] width 148 height 34
